Goal: Task Accomplishment & Management: Complete application form

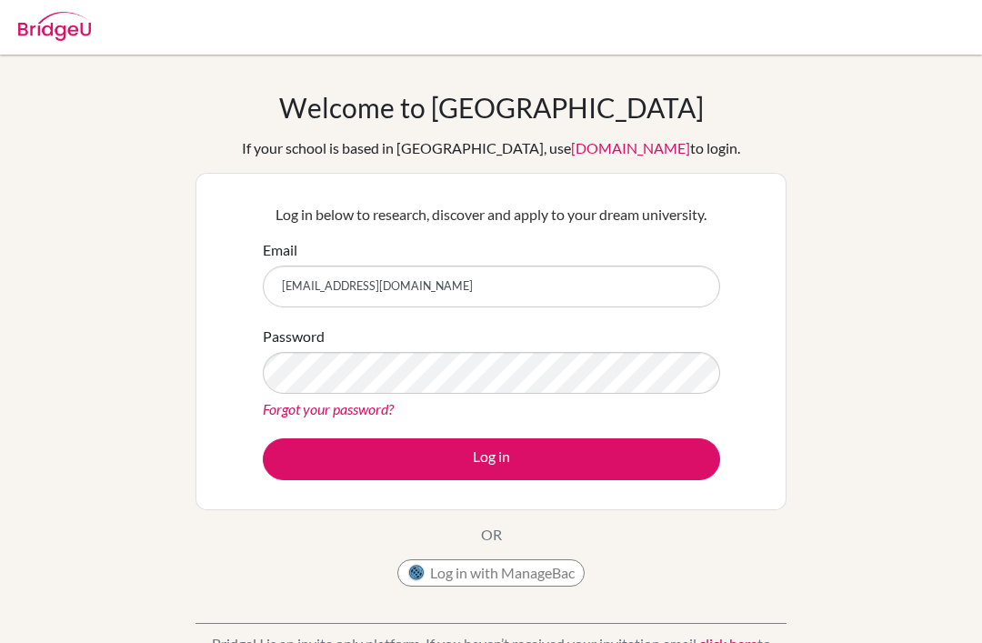
type input "[EMAIL_ADDRESS][DOMAIN_NAME]"
click at [627, 462] on button "Log in" at bounding box center [491, 459] width 457 height 42
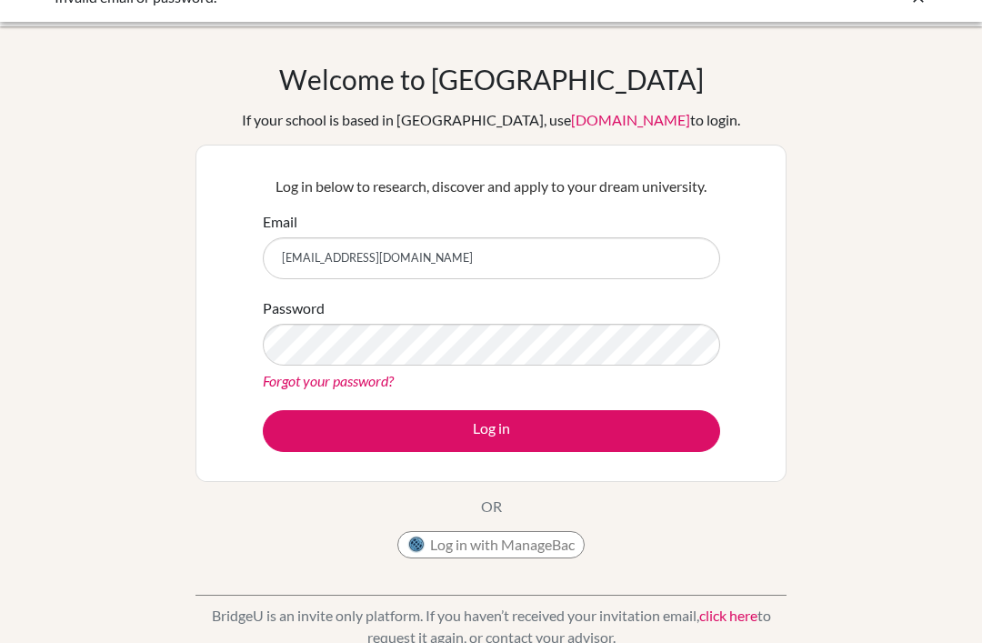
scroll to position [27, 0]
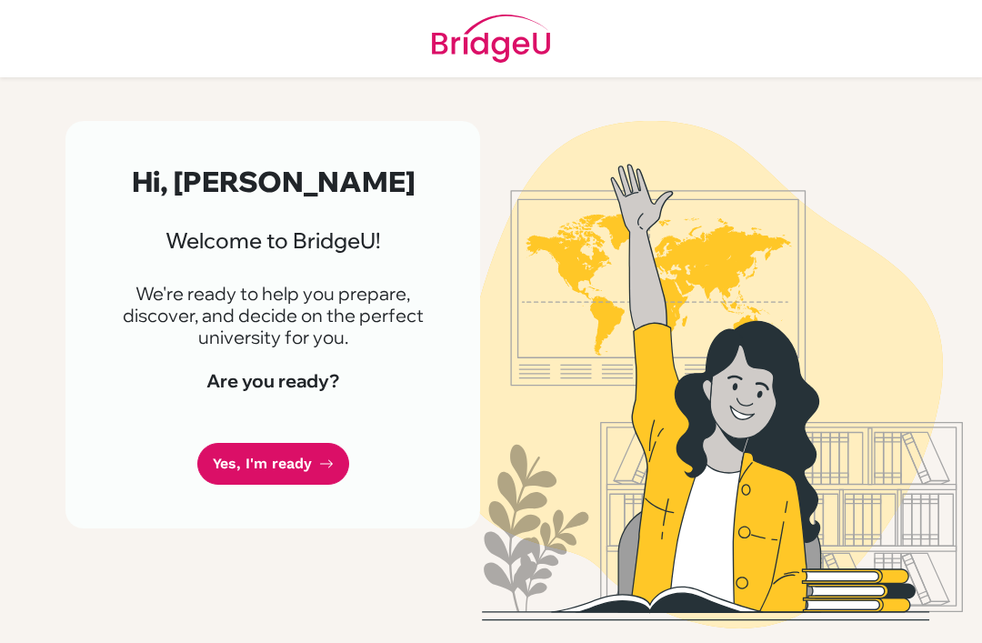
click at [293, 471] on link "Yes, I'm ready" at bounding box center [273, 464] width 152 height 43
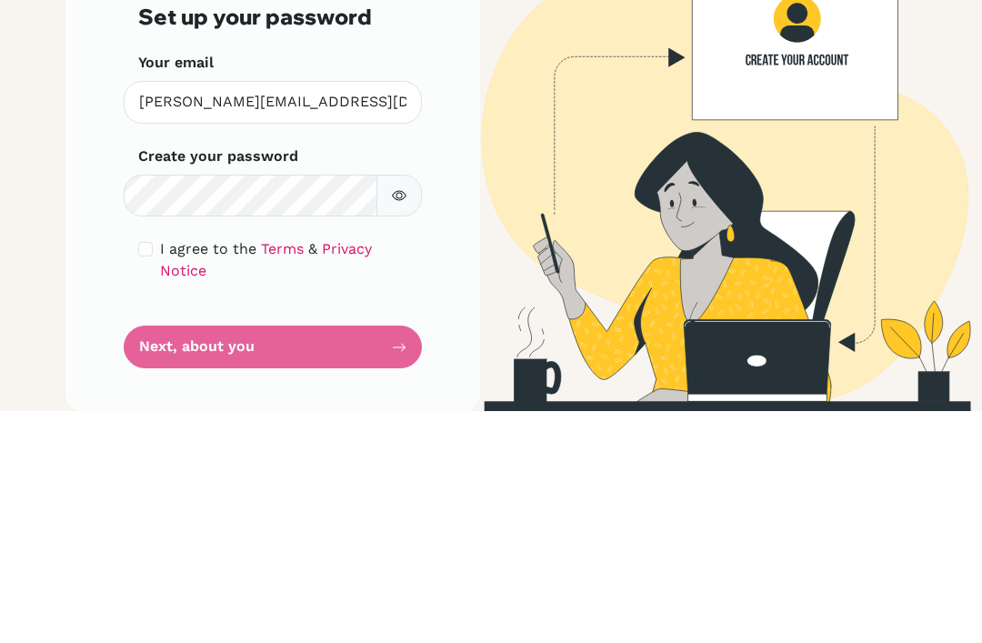
click at [147, 474] on input "checkbox" at bounding box center [145, 481] width 15 height 15
checkbox input "true"
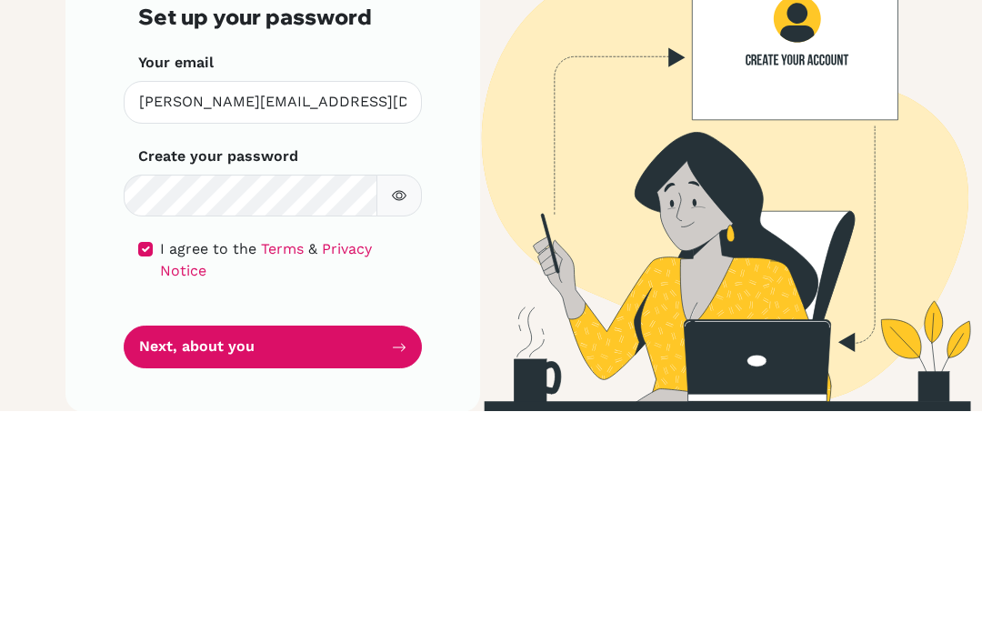
scroll to position [59, 0]
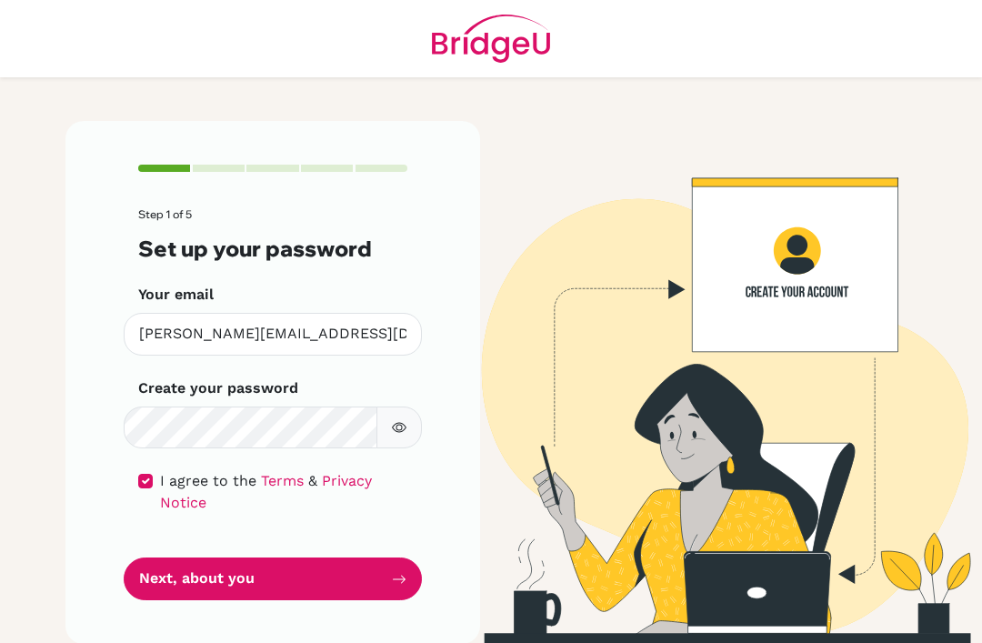
click at [280, 557] on button "Next, about you" at bounding box center [273, 578] width 298 height 43
